Goal: Check status: Check status

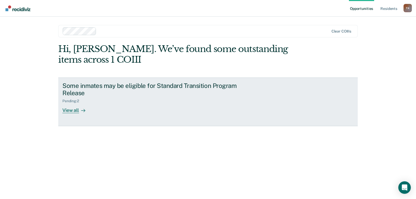
click at [69, 109] on div "View all" at bounding box center [76, 108] width 29 height 10
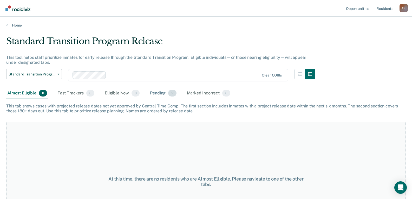
click at [155, 93] on div "Pending 2" at bounding box center [163, 93] width 28 height 11
